Goal: Find specific page/section: Find specific page/section

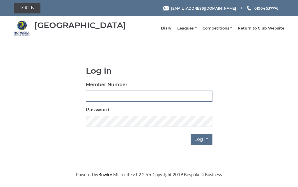
click at [114, 101] on input "Member Number" at bounding box center [149, 95] width 127 height 11
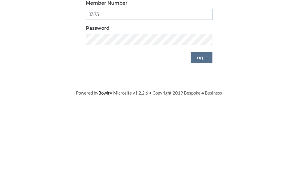
type input "1373"
click at [206, 133] on input "Log in" at bounding box center [202, 138] width 22 height 11
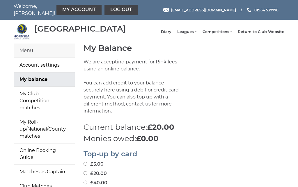
click at [197, 34] on link "Leagues" at bounding box center [186, 31] width 19 height 5
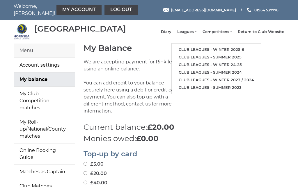
click at [213, 51] on link "Club leagues - Winter 2025-6" at bounding box center [216, 50] width 89 height 8
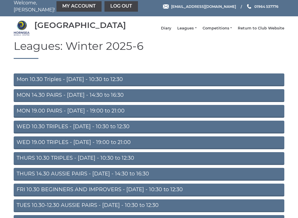
scroll to position [4, 0]
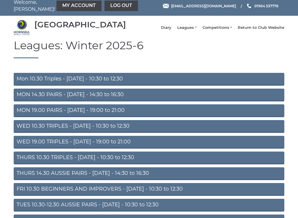
click at [83, 133] on link "WED 10.30 TRIPLES - Wednesday - 10:30 to 12:30" at bounding box center [149, 126] width 271 height 13
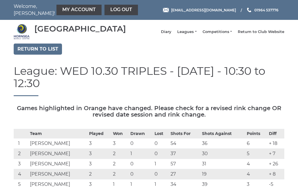
click at [197, 34] on link "Leagues" at bounding box center [186, 31] width 19 height 5
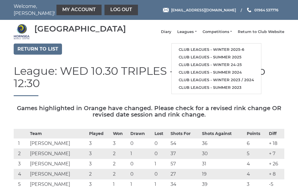
click at [211, 53] on link "Club leagues - Winter 2025-6" at bounding box center [216, 50] width 89 height 8
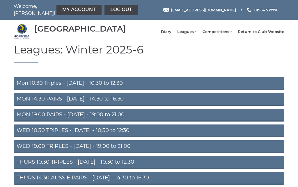
click at [172, 34] on link "Diary" at bounding box center [166, 31] width 10 height 5
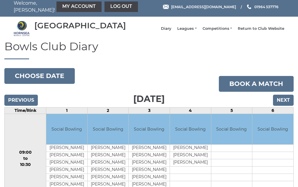
scroll to position [3, 0]
click at [288, 105] on input "Next" at bounding box center [283, 100] width 21 height 11
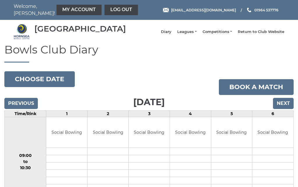
click at [287, 109] on input "Next" at bounding box center [283, 103] width 21 height 11
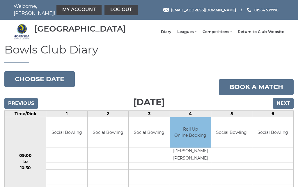
click at [105, 13] on link "Log out" at bounding box center [122, 10] width 34 height 10
